Goal: Task Accomplishment & Management: Use online tool/utility

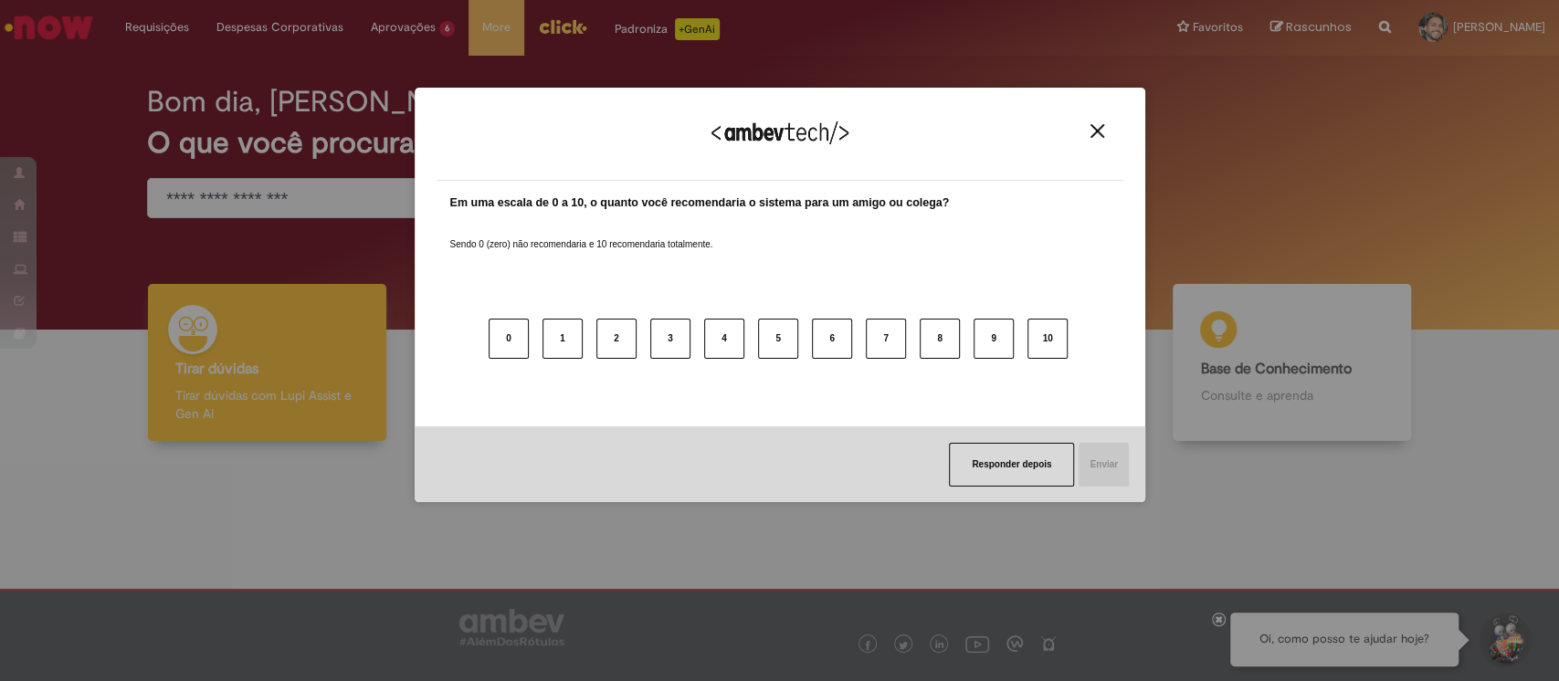
click at [415, 62] on div "Agradecemos seu feedback! Em uma escala de 0 a 10, o quanto você recomendaria o…" at bounding box center [780, 295] width 730 height 649
click at [1108, 123] on button "Close" at bounding box center [1097, 131] width 25 height 16
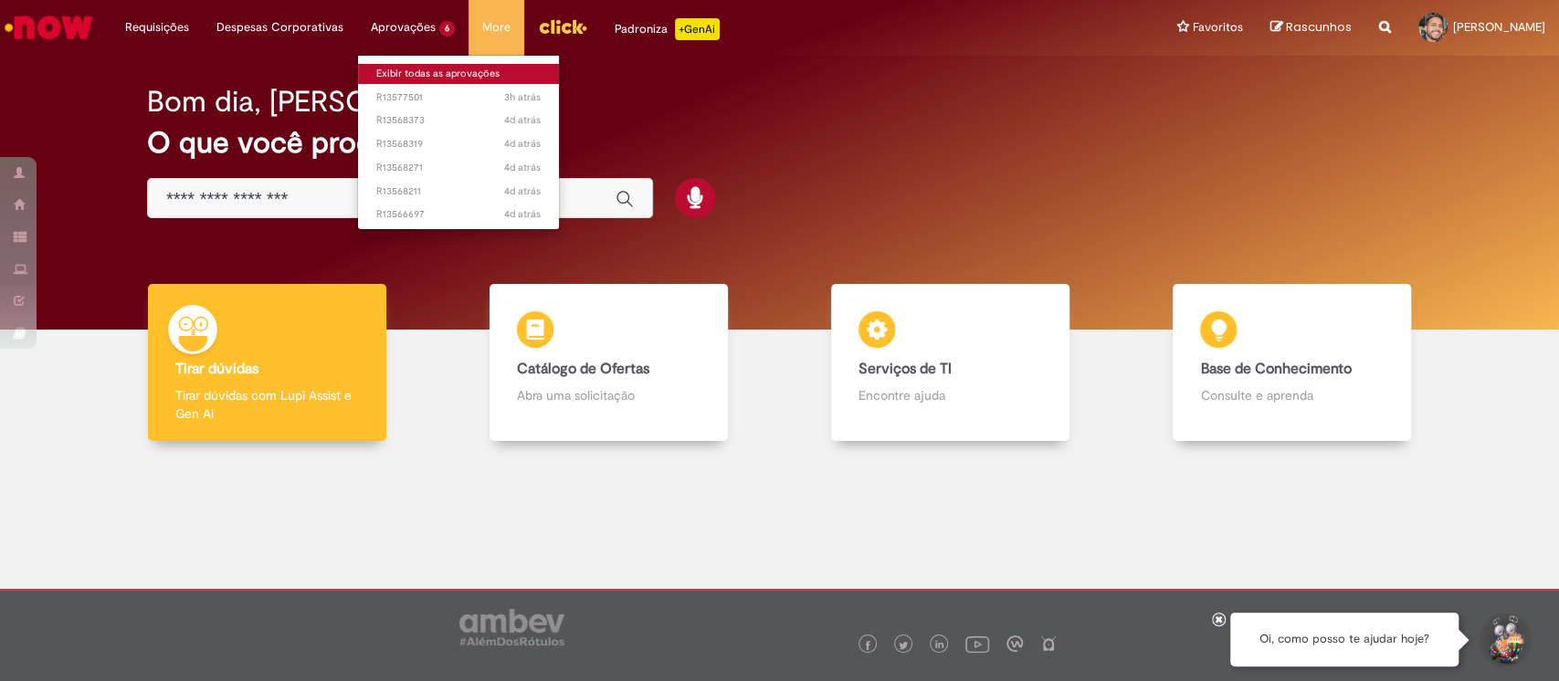
click at [419, 68] on link "Exibir todas as aprovações" at bounding box center [458, 74] width 201 height 20
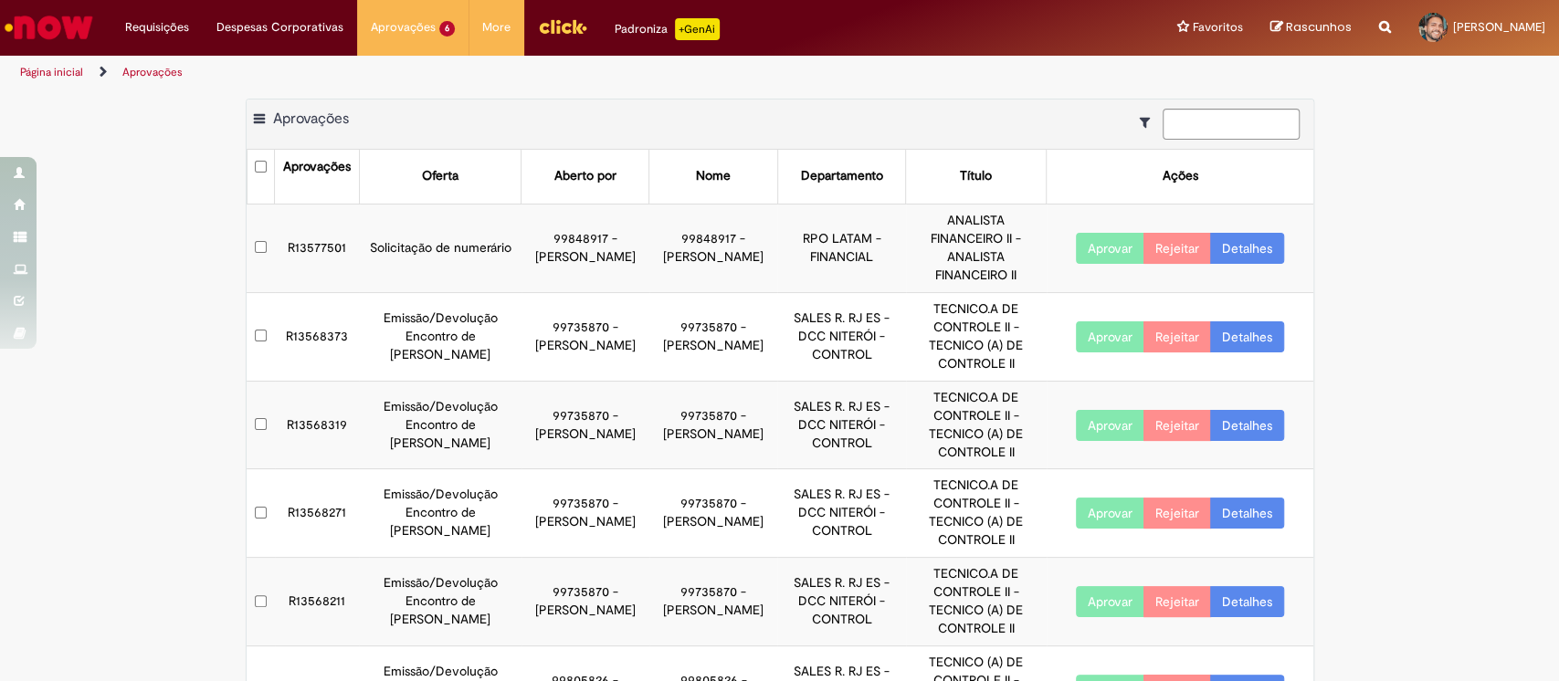
drag, startPoint x: 1124, startPoint y: 251, endPoint x: 1114, endPoint y: 268, distance: 19.3
click at [1124, 249] on button "Aprovar" at bounding box center [1110, 248] width 68 height 31
click at [1104, 341] on button "Aprovar" at bounding box center [1110, 336] width 68 height 31
click at [1092, 420] on button "Aprovar" at bounding box center [1110, 425] width 68 height 31
click at [1087, 530] on td "Aprovar Rejeitar Detalhes" at bounding box center [1179, 513] width 267 height 89
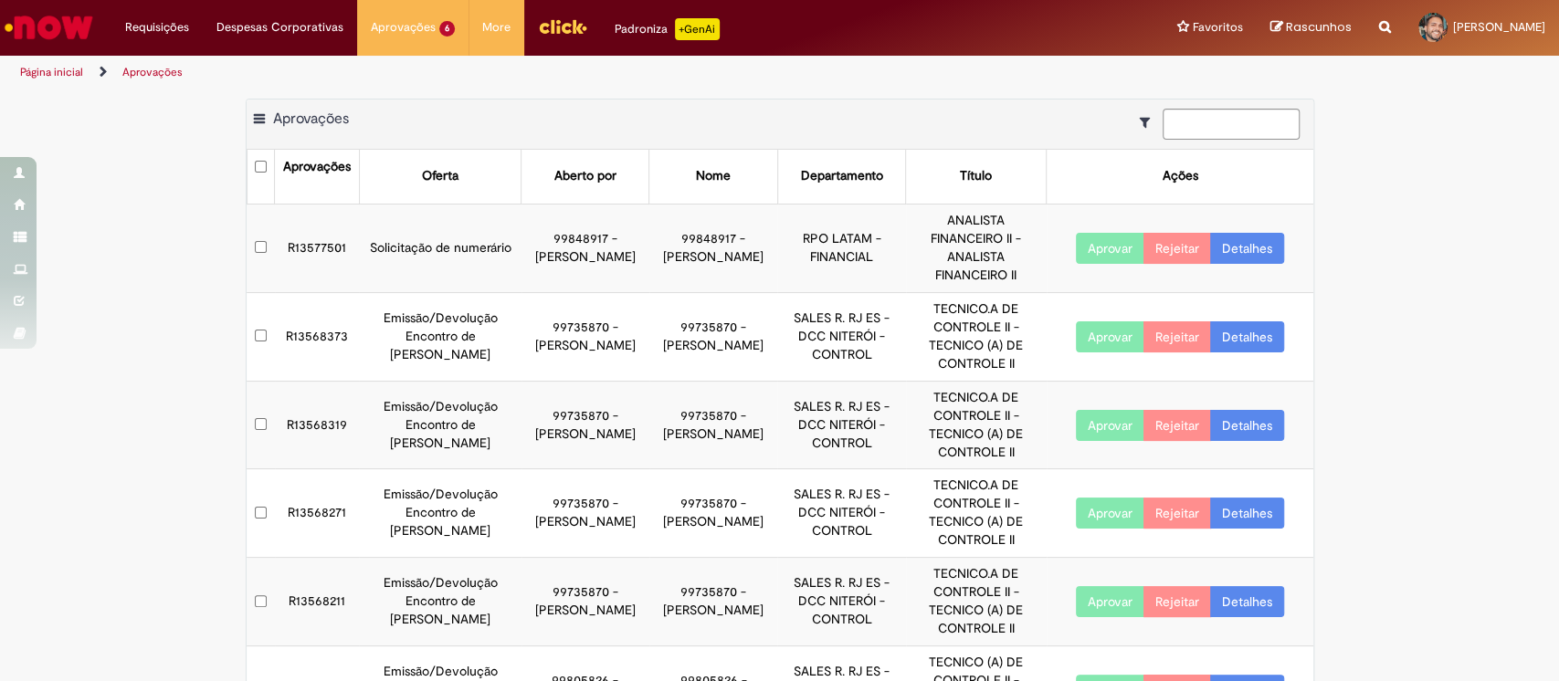
click at [1092, 509] on button "Aprovar" at bounding box center [1110, 513] width 68 height 31
click at [1103, 595] on button "Aprovar" at bounding box center [1110, 601] width 68 height 31
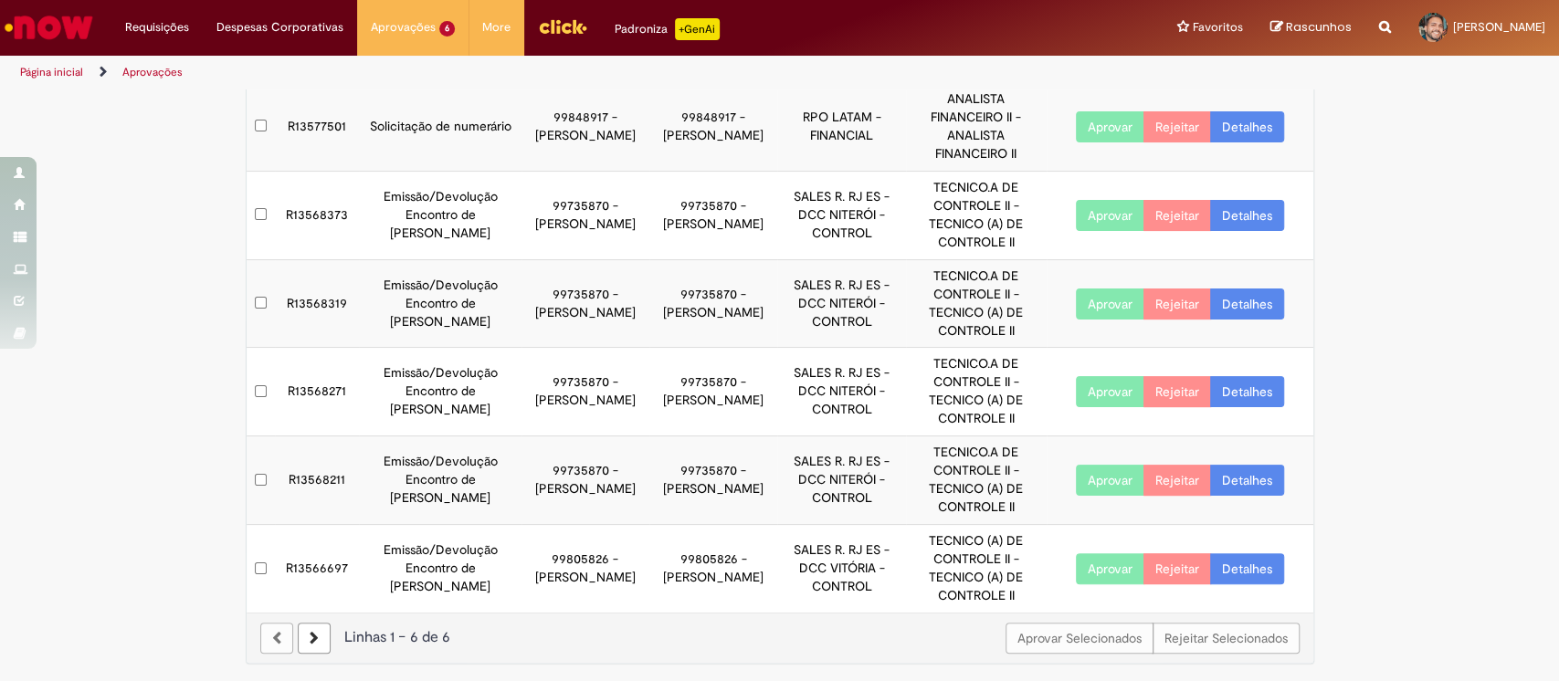
click at [1097, 566] on button "Aprovar" at bounding box center [1110, 568] width 68 height 31
